Goal: Check status: Check status

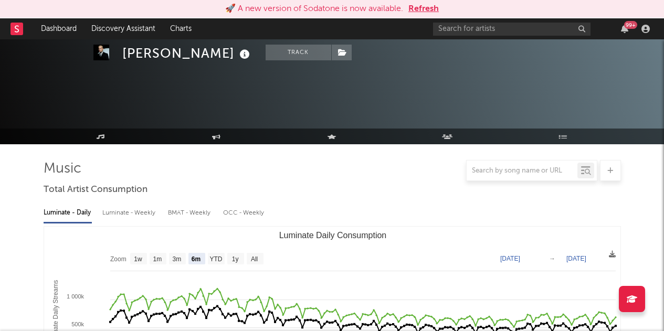
select select "6m"
select select "1w"
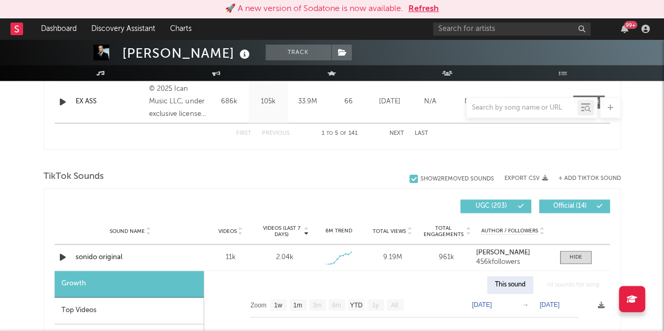
click at [417, 5] on button "Refresh" at bounding box center [423, 9] width 30 height 13
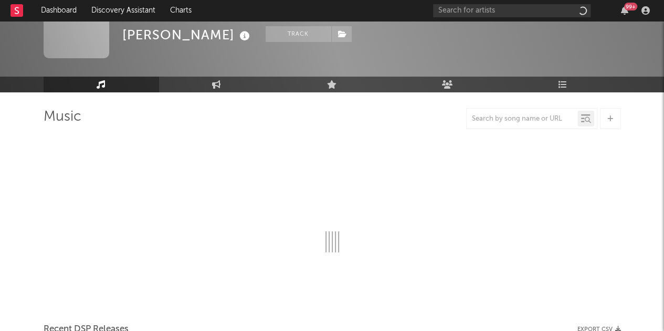
scroll to position [34, 0]
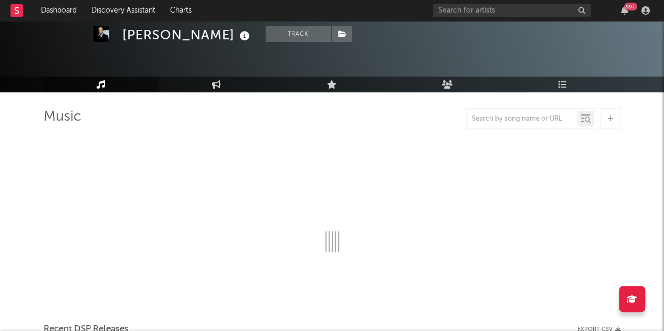
select select "6m"
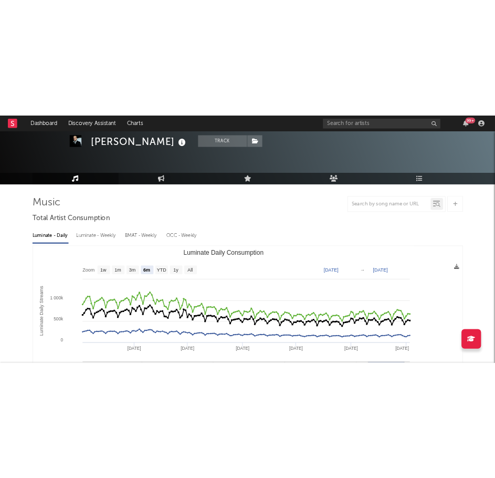
scroll to position [62, 0]
